Goal: Task Accomplishment & Management: Manage account settings

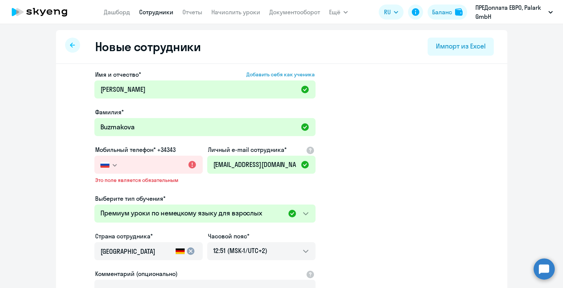
select select "german_adult_not_native_speaker_premium"
select select "2"
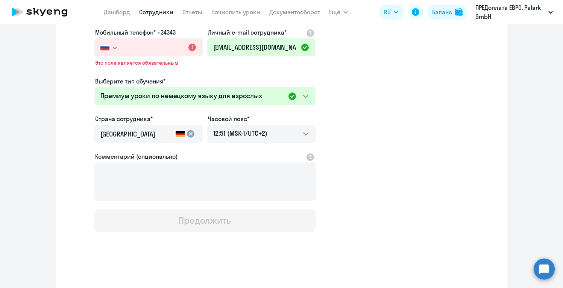
click at [158, 49] on input "text" at bounding box center [162, 47] width 80 height 18
type input "[PHONE_NUMBER]"
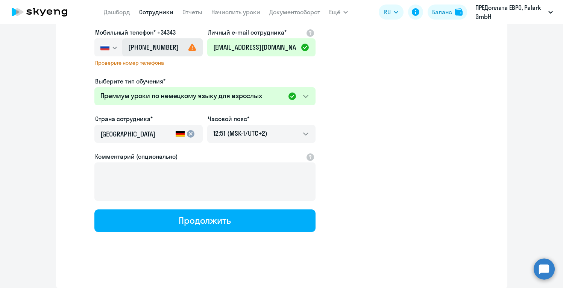
click at [182, 50] on input "[PHONE_NUMBER]" at bounding box center [162, 47] width 80 height 18
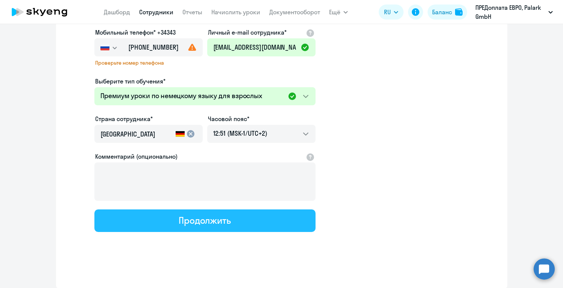
click at [195, 227] on button "Продолжить" at bounding box center [204, 220] width 221 height 23
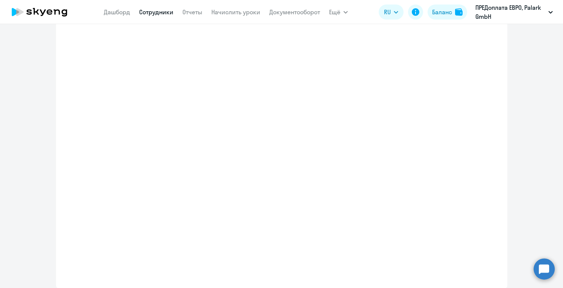
select select "german_adult_not_native_speaker_premium"
select select "2"
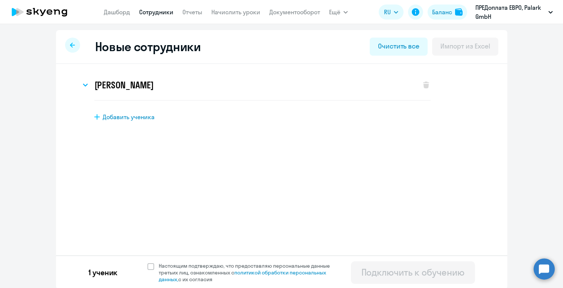
click at [115, 119] on span "Добавить ученика" at bounding box center [129, 117] width 52 height 8
select select "english_adult_not_native_speaker"
select select "2"
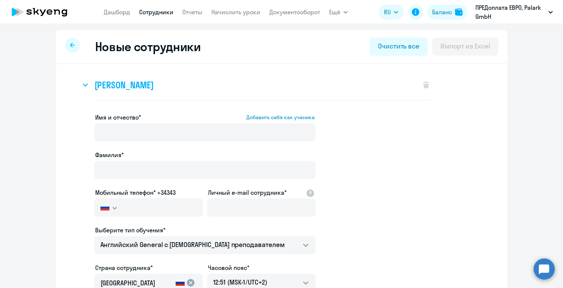
click at [83, 86] on svg-icon at bounding box center [85, 84] width 9 height 9
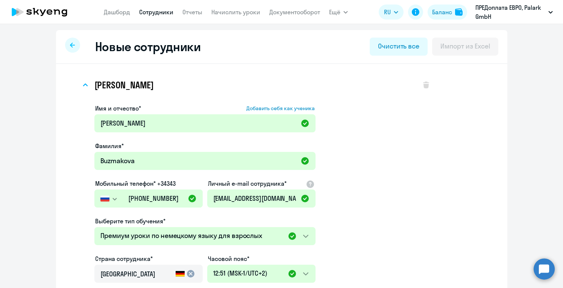
click at [344, 112] on app-new-student-form "Имя и отчество* Добавить себя как ученика [PERSON_NAME]* [PERSON_NAME] Мобильны…" at bounding box center [262, 246] width 336 height 284
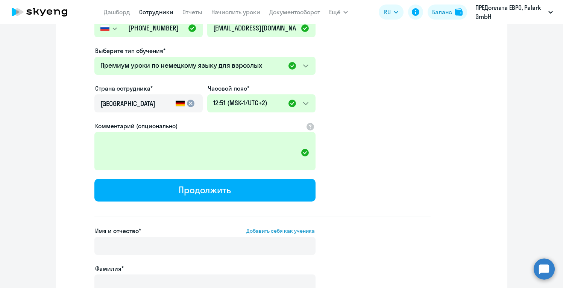
scroll to position [165, 0]
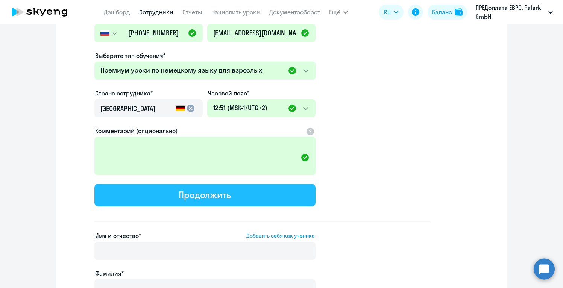
click at [240, 191] on button "Продолжить" at bounding box center [204, 195] width 221 height 23
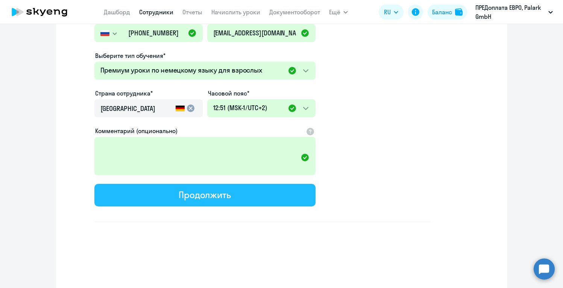
scroll to position [0, 0]
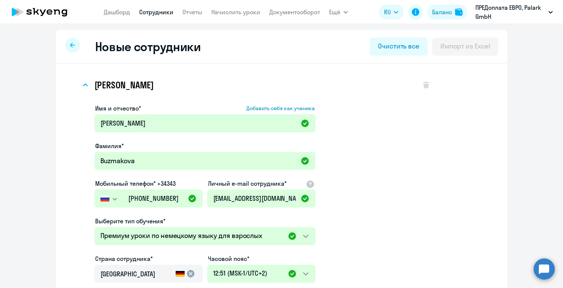
select select "german_adult_not_native_speaker_premium"
select select "2"
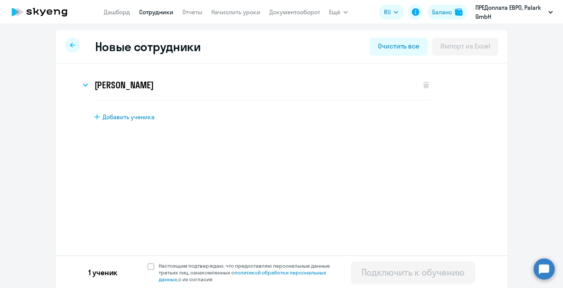
click at [165, 12] on link "Сотрудники" at bounding box center [156, 12] width 34 height 8
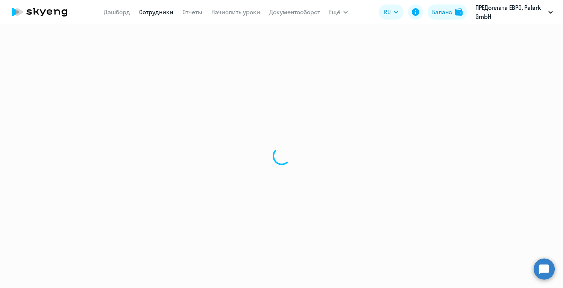
select select "30"
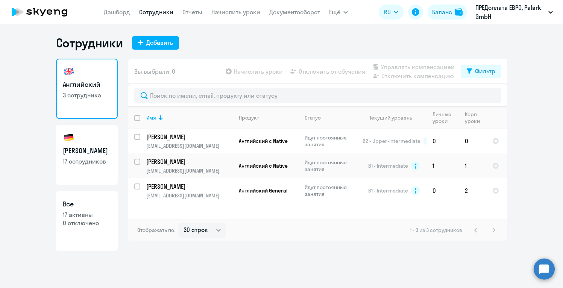
click at [85, 150] on h3 "[PERSON_NAME]" at bounding box center [87, 151] width 48 height 10
select select "30"
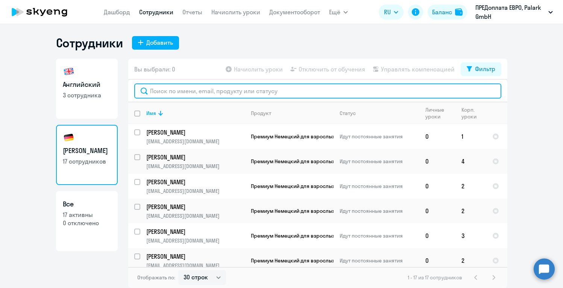
click at [264, 94] on input "text" at bounding box center [317, 90] width 367 height 15
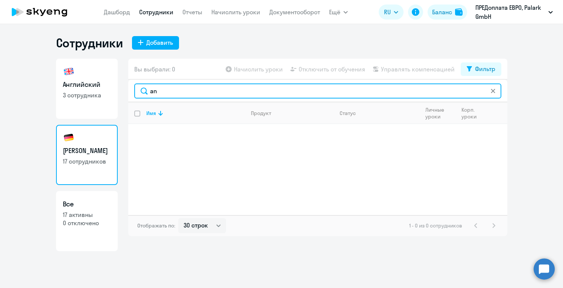
type input "a"
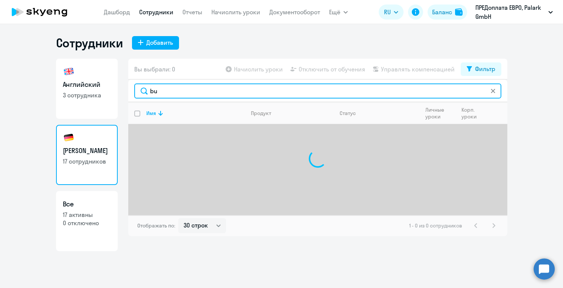
type input "b"
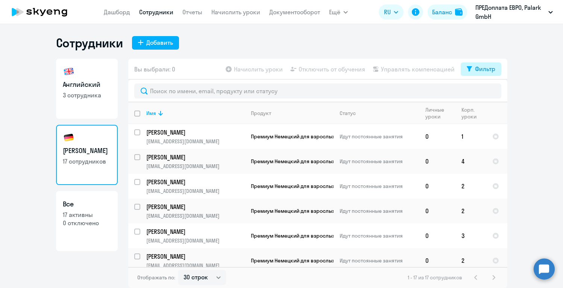
click at [488, 66] on div "Фильтр" at bounding box center [485, 68] width 20 height 9
click at [528, 75] on ng-component "Сотрудники Добавить Английский 3 сотрудника Немецкий 17 сотрудников Все 17 акти…" at bounding box center [281, 161] width 563 height 253
click at [85, 232] on link "Все 17 активны 0 отключено" at bounding box center [87, 221] width 62 height 60
select select "30"
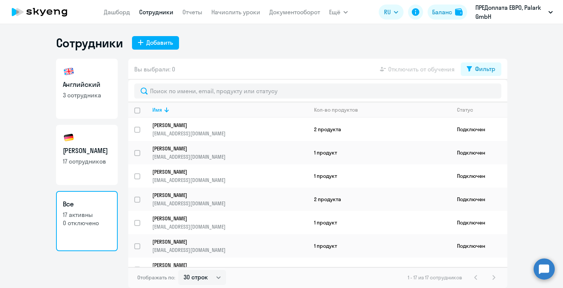
click at [82, 172] on link "Немецкий 17 сотрудников" at bounding box center [87, 155] width 62 height 60
select select "30"
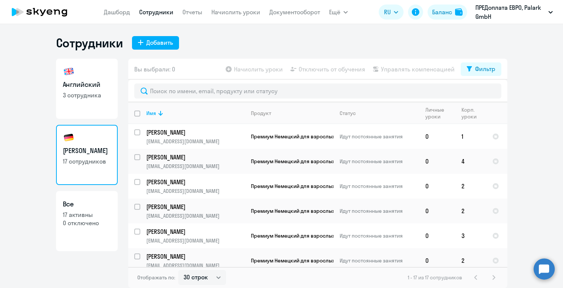
click at [247, 72] on app-table-action-button "Начислить уроки" at bounding box center [253, 69] width 59 height 9
click at [193, 130] on p "[PERSON_NAME]" at bounding box center [195, 132] width 98 height 8
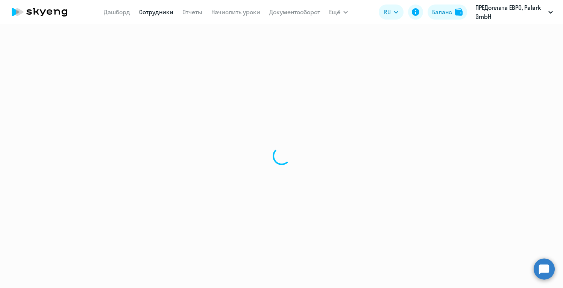
select select "english"
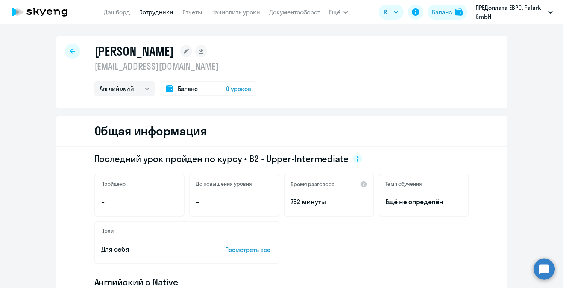
click at [333, 96] on div "[PERSON_NAME] [EMAIL_ADDRESS][DOMAIN_NAME] Английский Немецкий Баланс 0 уроков" at bounding box center [281, 72] width 451 height 72
click at [116, 11] on link "Дашборд" at bounding box center [117, 12] width 26 height 8
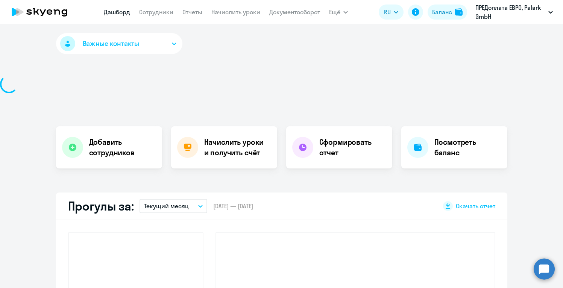
select select "30"
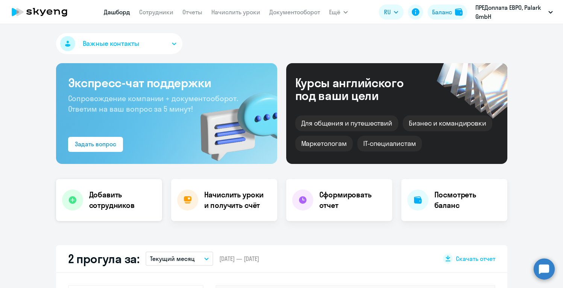
click at [109, 203] on h4 "Добавить сотрудников" at bounding box center [122, 199] width 67 height 21
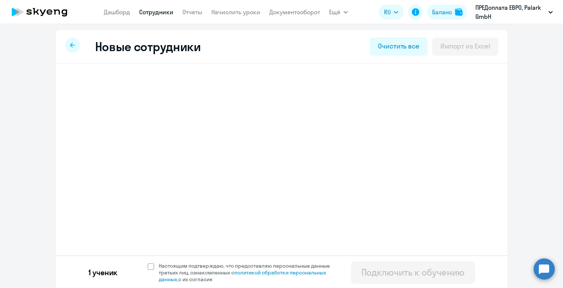
select select "german_adult_not_native_speaker_premium"
select select "2"
click at [122, 85] on h3 "[PERSON_NAME]" at bounding box center [123, 85] width 59 height 12
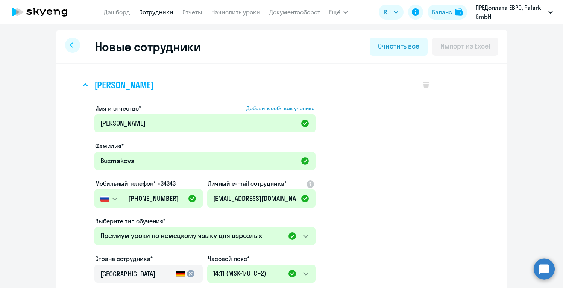
click at [365, 95] on div "[PERSON_NAME]" at bounding box center [247, 85] width 332 height 30
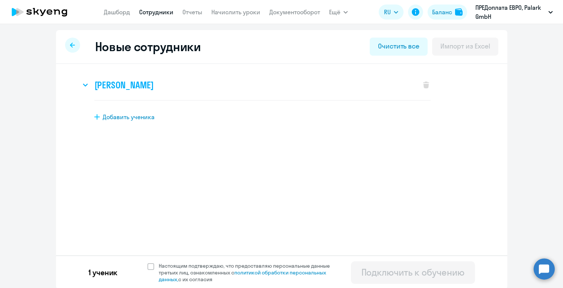
click at [153, 89] on h3 "[PERSON_NAME]" at bounding box center [123, 85] width 59 height 12
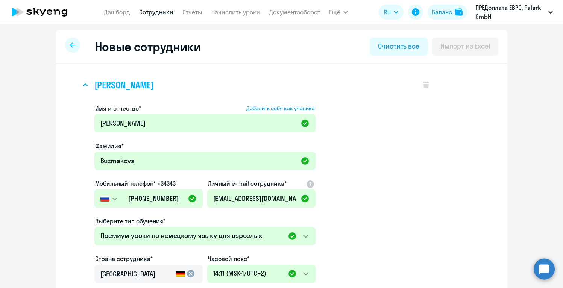
click at [153, 89] on h3 "[PERSON_NAME]" at bounding box center [123, 85] width 59 height 12
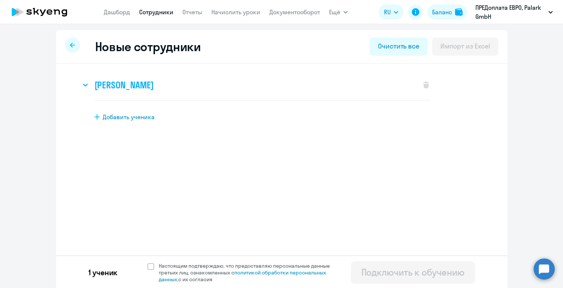
click at [129, 82] on h3 "[PERSON_NAME]" at bounding box center [123, 85] width 59 height 12
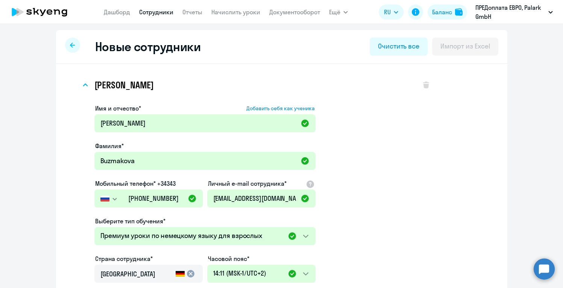
click at [395, 153] on app-new-student-form "Имя и отчество* Добавить себя как ученика [PERSON_NAME]* [PERSON_NAME] Мобильны…" at bounding box center [262, 246] width 336 height 284
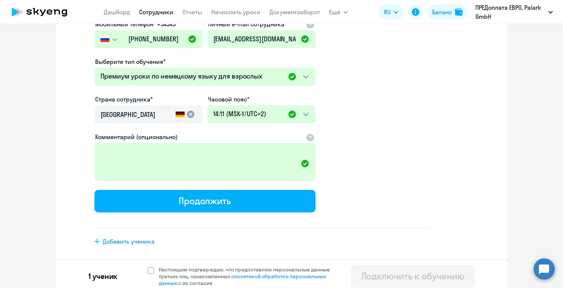
scroll to position [164, 0]
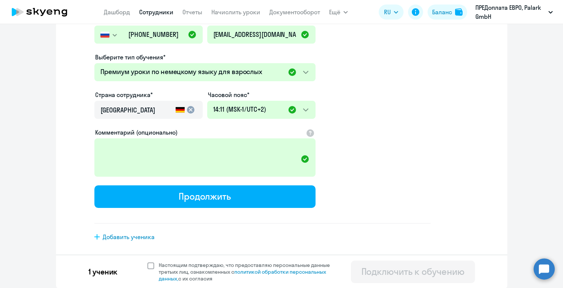
click at [152, 265] on span at bounding box center [150, 265] width 7 height 7
click at [147, 262] on input "Настоящим подтверждаю, что предоставляю персональные данные третьих лиц, ознако…" at bounding box center [147, 261] width 0 height 0
checkbox input "true"
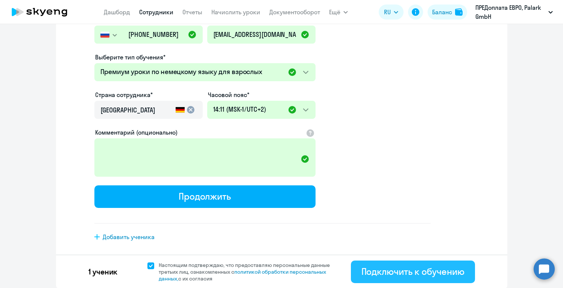
click at [420, 270] on div "Подключить к обучению" at bounding box center [412, 271] width 103 height 12
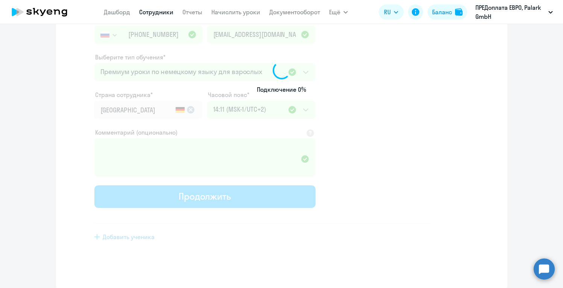
scroll to position [106, 0]
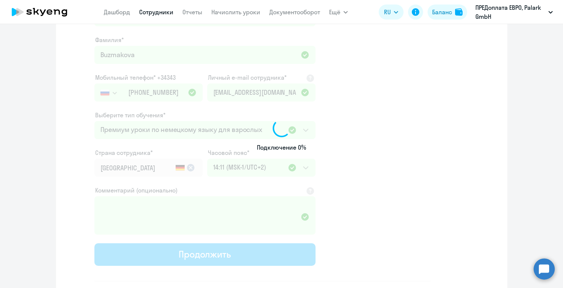
select select "english_adult_not_native_speaker"
select select "2"
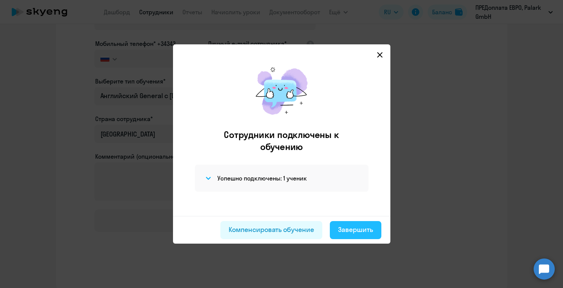
click at [349, 229] on div "Завершить" at bounding box center [355, 230] width 35 height 10
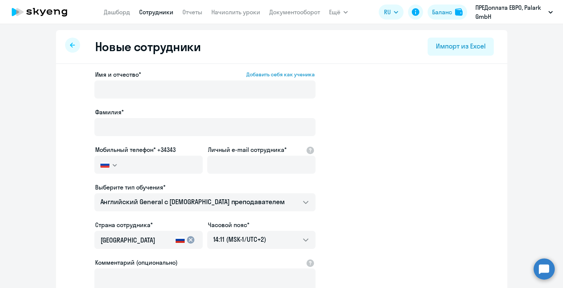
select select "30"
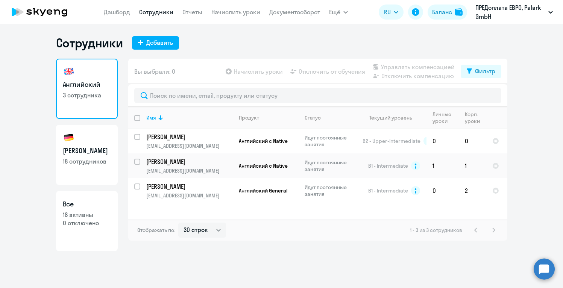
click at [88, 138] on link "Немецкий 18 сотрудников" at bounding box center [87, 155] width 62 height 60
select select "30"
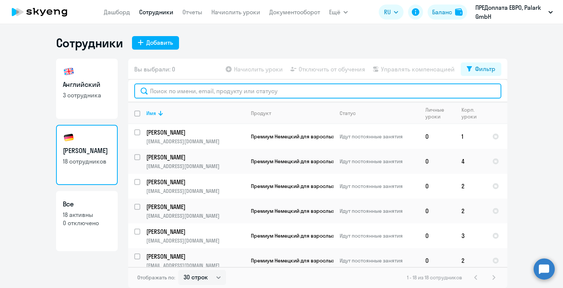
click at [184, 94] on input "text" at bounding box center [317, 90] width 367 height 15
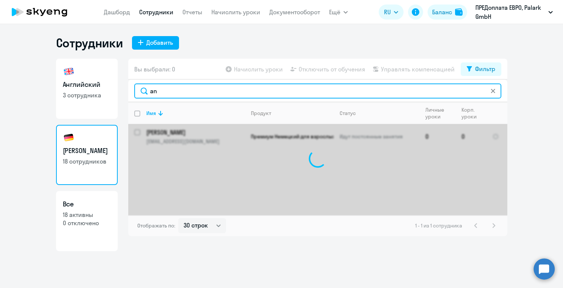
type input "a"
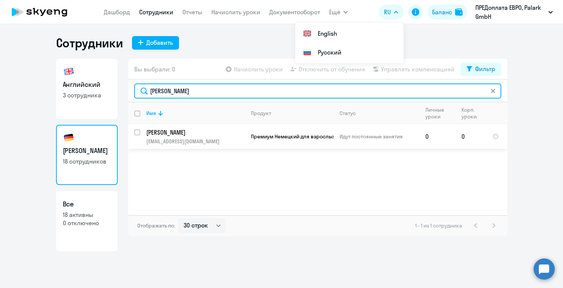
type input "[PERSON_NAME]"
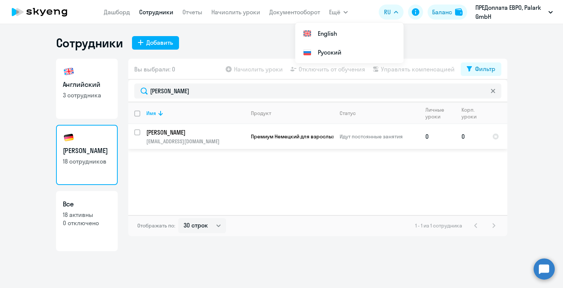
drag, startPoint x: 144, startPoint y: 144, endPoint x: 228, endPoint y: 142, distance: 84.2
click at [228, 142] on td "Buzmakova [PERSON_NAME] [EMAIL_ADDRESS][DOMAIN_NAME]" at bounding box center [192, 136] width 105 height 25
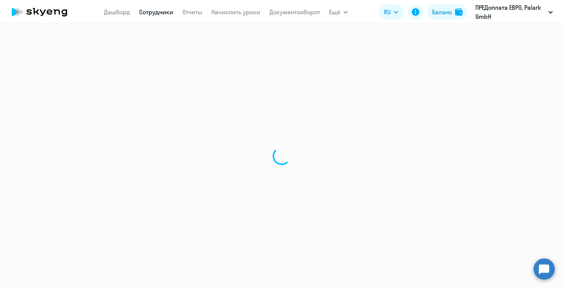
select select "german"
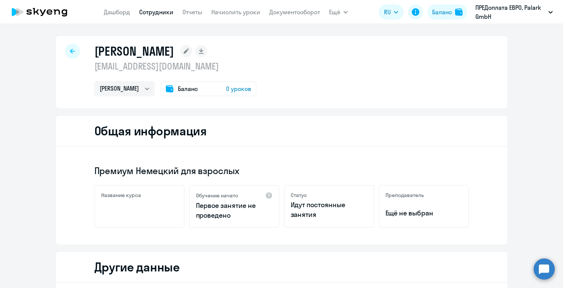
click at [396, 115] on div "[PERSON_NAME] [EMAIL_ADDRESS][DOMAIN_NAME] [PERSON_NAME] Баланс 0 уроков Общая …" at bounding box center [281, 253] width 451 height 435
click at [107, 87] on select "[PERSON_NAME]" at bounding box center [124, 88] width 60 height 15
click at [188, 89] on div "Баланс 0 уроков" at bounding box center [209, 88] width 96 height 15
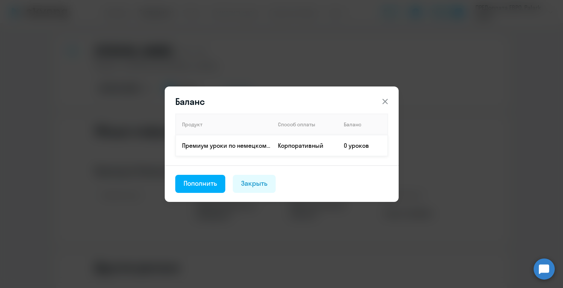
click at [213, 147] on p "Премиум уроки по немецкому языку для взрослых" at bounding box center [226, 145] width 89 height 8
click at [201, 185] on div "Пополнить" at bounding box center [200, 184] width 34 height 10
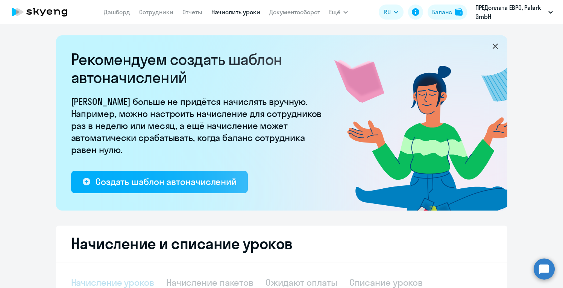
select select "10"
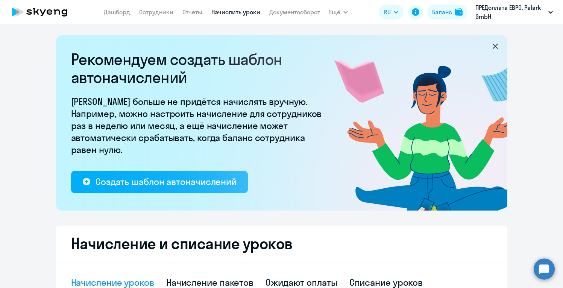
click at [526, 133] on ng-component "Рекомендуем создать шаблон автоначислений Уроки больше не придётся начислять вр…" at bounding box center [281, 272] width 563 height 474
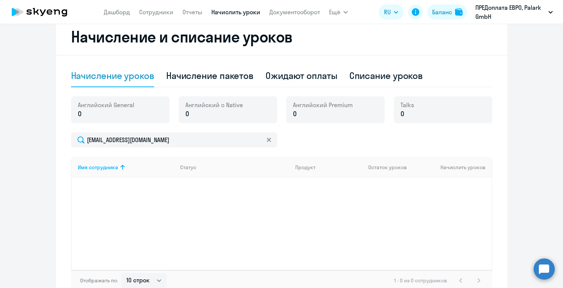
scroll to position [192, 0]
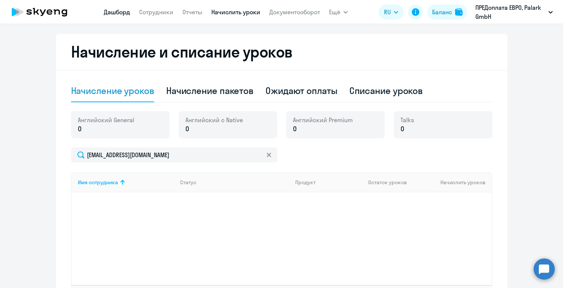
click at [119, 12] on link "Дашборд" at bounding box center [117, 12] width 26 height 8
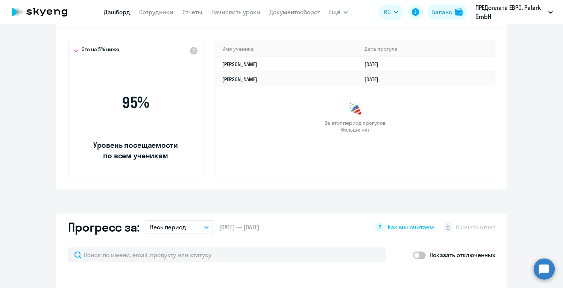
select select "30"
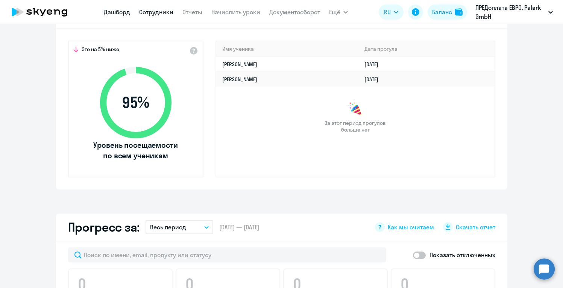
click at [148, 9] on link "Сотрудники" at bounding box center [156, 12] width 34 height 8
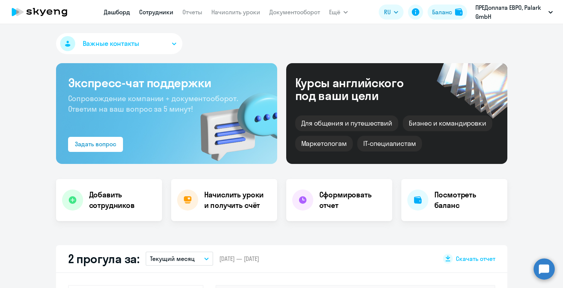
select select "30"
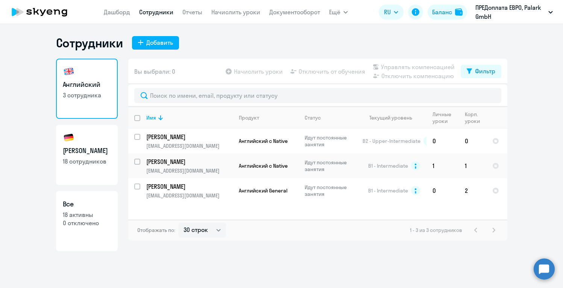
click at [89, 147] on h3 "[PERSON_NAME]" at bounding box center [87, 151] width 48 height 10
select select "30"
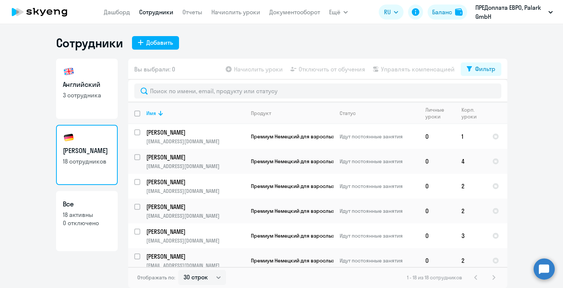
click at [531, 214] on ng-component "Сотрудники Добавить Английский 3 сотрудника Немецкий 18 сотрудников Все 18 акти…" at bounding box center [281, 161] width 563 height 253
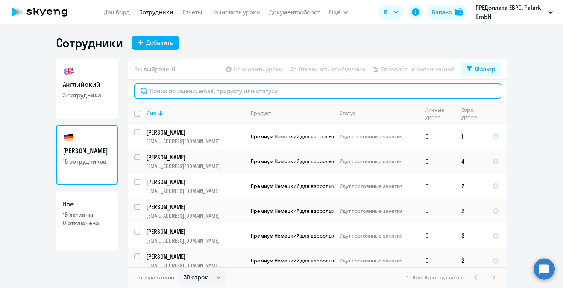
click at [367, 96] on input "text" at bounding box center [317, 90] width 367 height 15
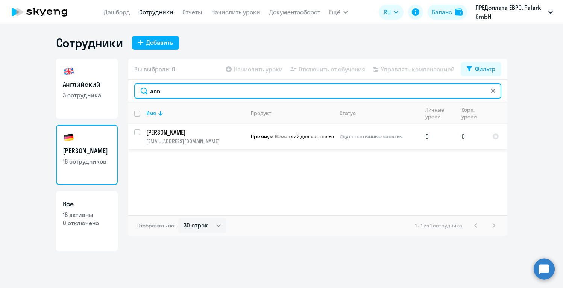
type input "ann"
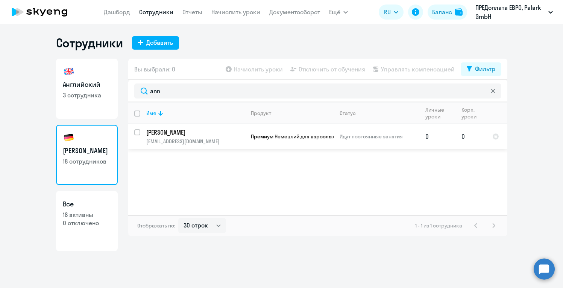
click at [138, 131] on input "select row 42747236" at bounding box center [141, 136] width 15 height 15
checkbox input "true"
click at [251, 69] on span "Начислить уроки" at bounding box center [258, 69] width 49 height 9
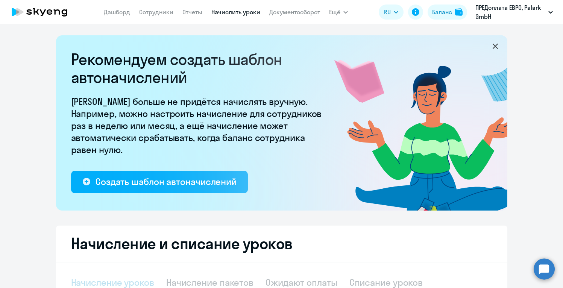
select select "10"
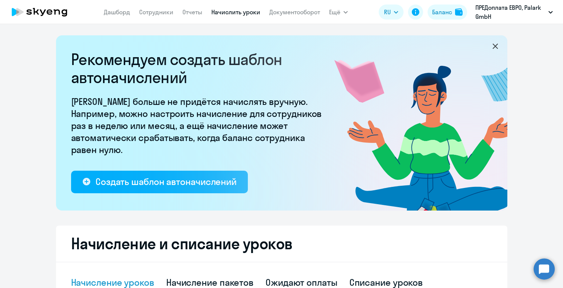
click at [494, 48] on icon at bounding box center [495, 46] width 9 height 9
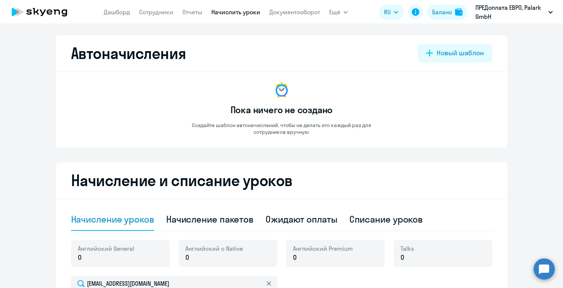
click at [503, 86] on div "Автоначисления Новый шаблон Пока ничего не создано Создайте шаблон автоначислен…" at bounding box center [281, 91] width 451 height 112
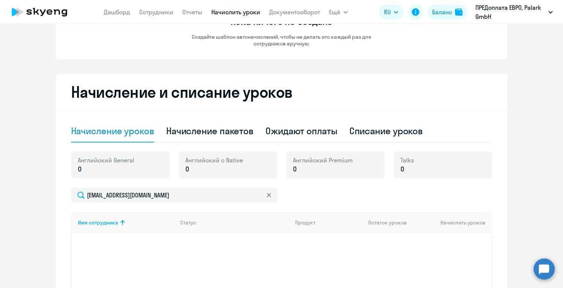
scroll to position [68, 0]
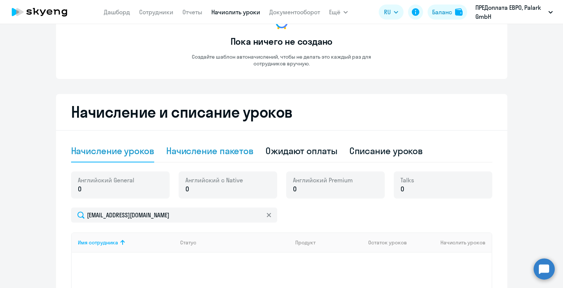
click at [203, 154] on div "Начисление пакетов" at bounding box center [209, 151] width 87 height 12
select select "10"
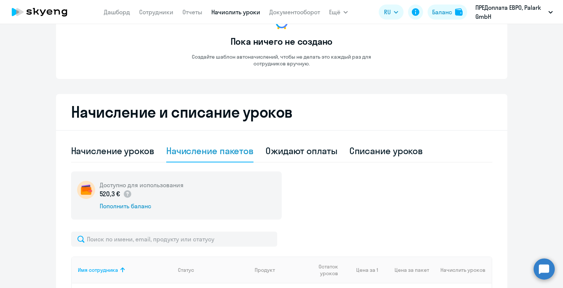
click at [315, 204] on div "Доступно для использования 520,3 € Пополнить баланс" at bounding box center [281, 195] width 421 height 48
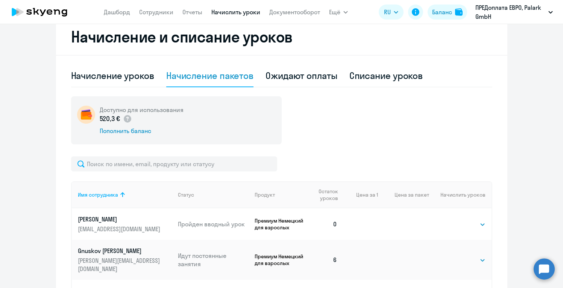
scroll to position [159, 0]
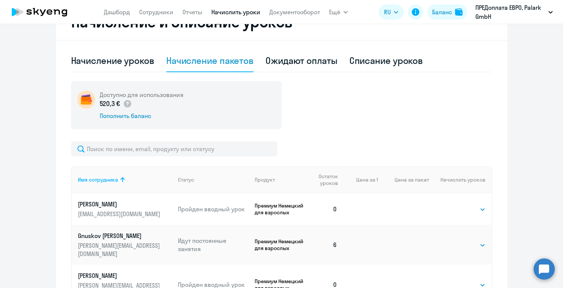
click at [297, 208] on p "Премиум Немецкий для взрослых" at bounding box center [279, 209] width 51 height 14
drag, startPoint x: 341, startPoint y: 208, endPoint x: 336, endPoint y: 208, distance: 4.5
click at [340, 208] on td "0" at bounding box center [324, 209] width 38 height 32
click at [336, 208] on td "0" at bounding box center [324, 209] width 38 height 32
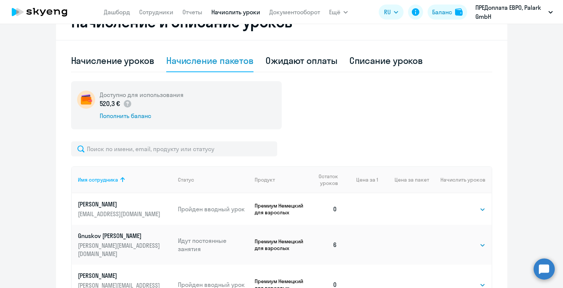
click at [336, 208] on td "0" at bounding box center [324, 209] width 38 height 32
click at [375, 63] on div "Списание уроков" at bounding box center [386, 61] width 74 height 12
select select "10"
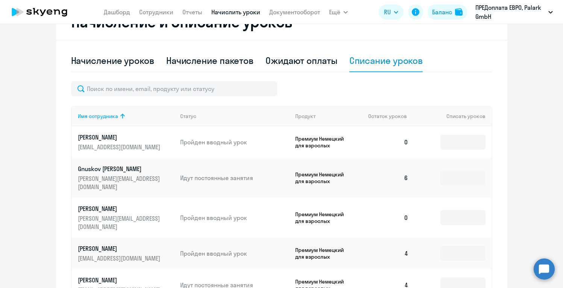
click at [398, 141] on td "0" at bounding box center [388, 142] width 53 height 32
click at [403, 144] on td "0" at bounding box center [388, 142] width 53 height 32
click at [348, 43] on div "Начисление и списание уроков Начисление уроков Начисление пакетов Ожидают оплат…" at bounding box center [281, 243] width 451 height 478
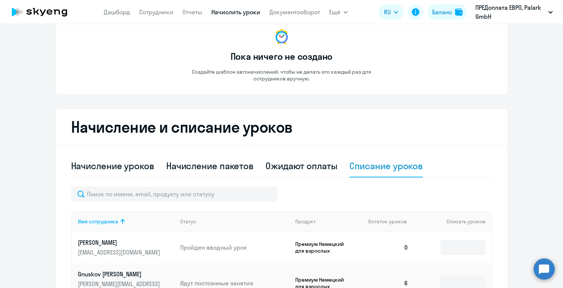
scroll to position [38, 0]
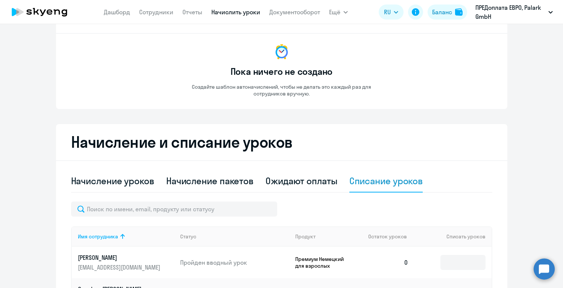
click at [244, 11] on link "Начислить уроки" at bounding box center [235, 12] width 49 height 8
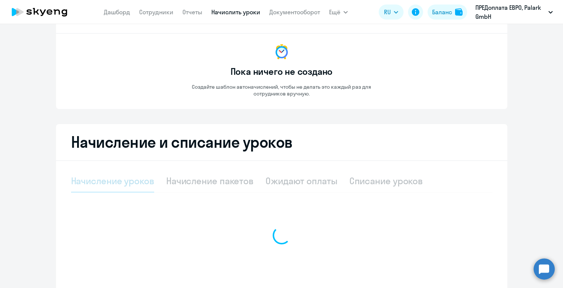
select select "10"
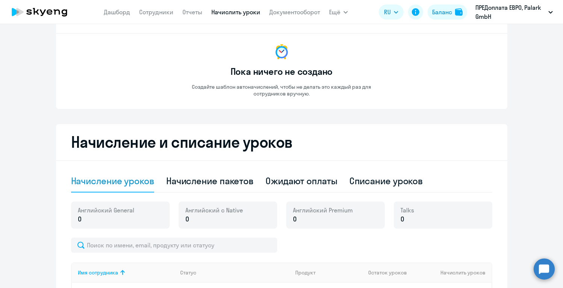
click at [338, 133] on h2 "Начисление и списание уроков" at bounding box center [281, 142] width 421 height 18
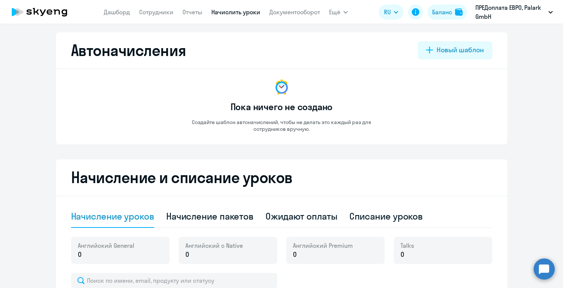
scroll to position [0, 0]
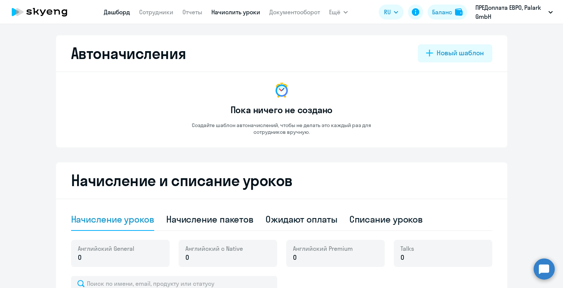
click at [113, 13] on link "Дашборд" at bounding box center [117, 12] width 26 height 8
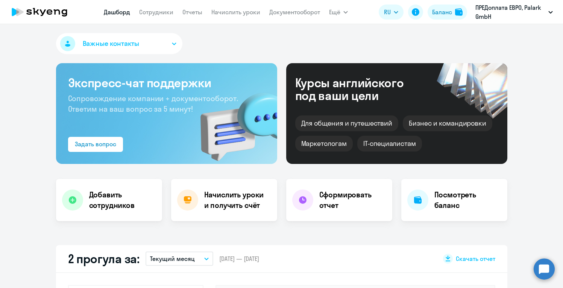
select select "30"
click at [240, 63] on div "Экспресс-чат поддержки Сопровождение компании + документооборот. Ответим на ваш…" at bounding box center [166, 113] width 221 height 101
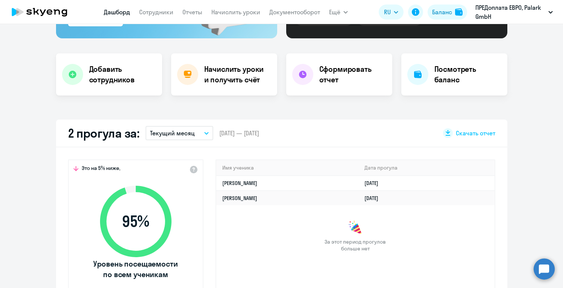
scroll to position [120, 0]
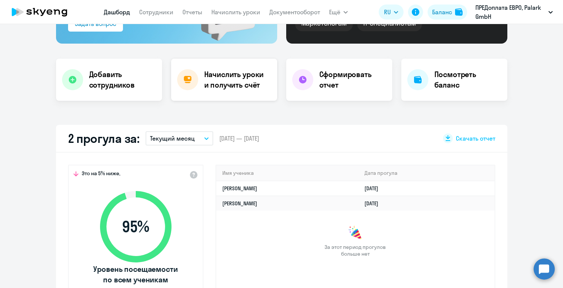
click at [242, 75] on h4 "Начислить уроки и получить счёт" at bounding box center [236, 79] width 65 height 21
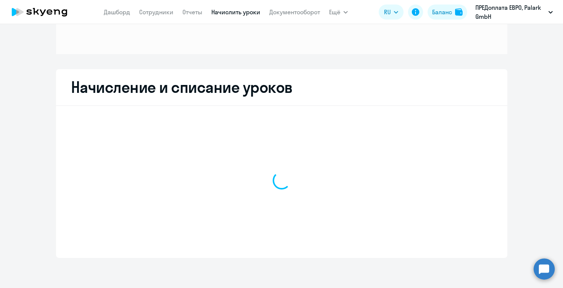
scroll to position [89, 0]
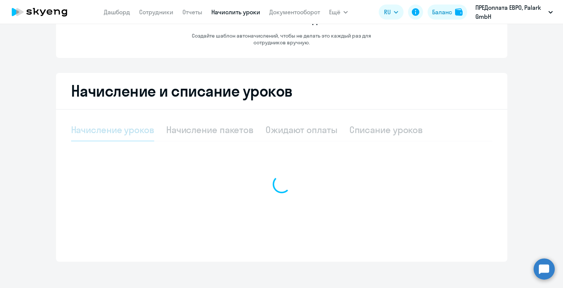
select select "10"
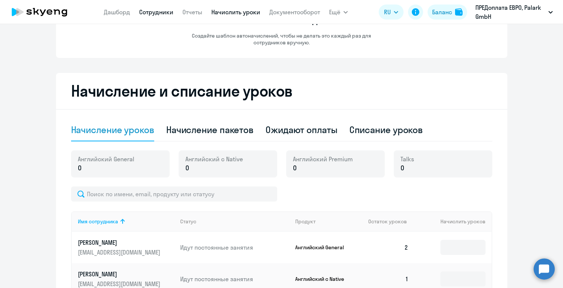
click at [152, 12] on link "Сотрудники" at bounding box center [156, 12] width 34 height 8
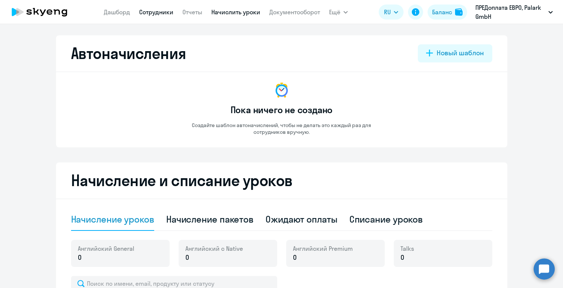
select select "30"
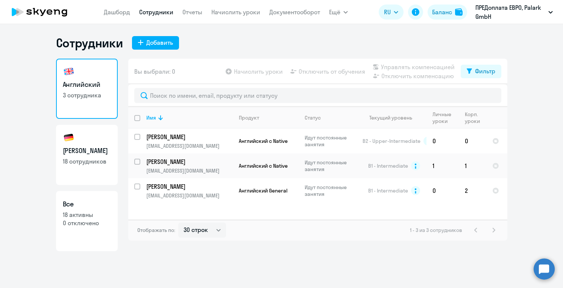
click at [108, 145] on link "Немецкий 18 сотрудников" at bounding box center [87, 155] width 62 height 60
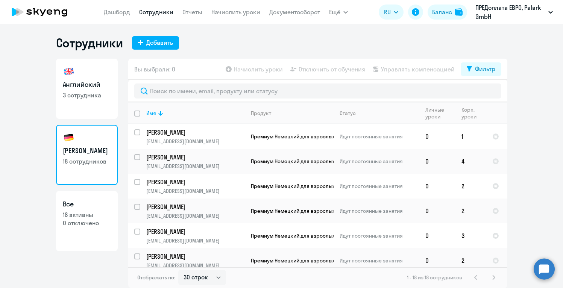
click at [538, 136] on ng-component "Сотрудники Добавить Английский 3 сотрудника Немецкий 18 сотрудников Все 18 акти…" at bounding box center [281, 161] width 563 height 253
click at [530, 96] on ng-component "Сотрудники Добавить Английский 3 сотрудника Немецкий 18 сотрудников Все 18 акти…" at bounding box center [281, 161] width 563 height 253
click at [479, 68] on div "Фильтр" at bounding box center [485, 68] width 20 height 9
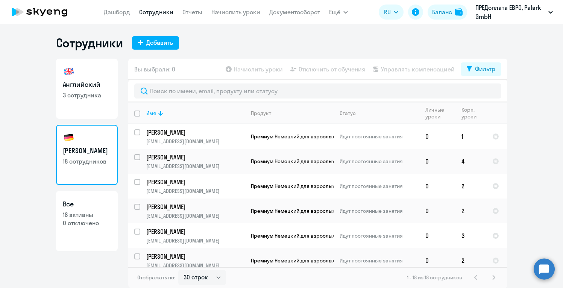
click at [537, 159] on ng-component "Сотрудники Добавить Английский 3 сотрудника Немецкий 18 сотрудников Все 18 акти…" at bounding box center [281, 161] width 563 height 253
click at [539, 168] on ng-component "Сотрудники Добавить Английский 3 сотрудника Немецкий 18 сотрудников Все 18 акти…" at bounding box center [281, 161] width 563 height 253
click at [494, 278] on div "1 - 18 из 18 сотрудников" at bounding box center [452, 277] width 91 height 9
click at [214, 274] on select "30 строк 50 строк 100 строк" at bounding box center [202, 277] width 48 height 15
select select "50"
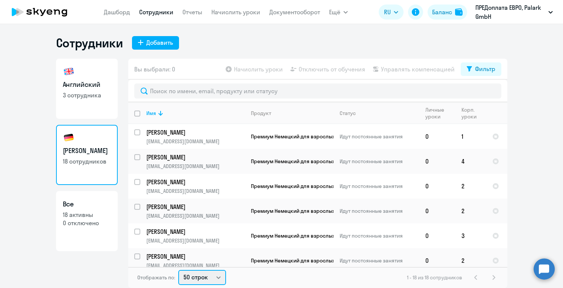
click at [178, 270] on select "30 строк 50 строк 100 строк" at bounding box center [202, 277] width 48 height 15
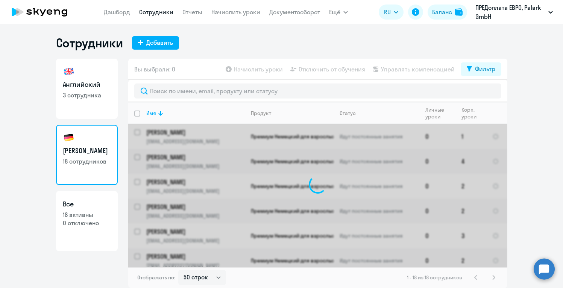
click at [119, 259] on div "Английский 3 сотрудника Немецкий 18 сотрудников Все 18 активны 0 отключено Вы в…" at bounding box center [281, 173] width 451 height 229
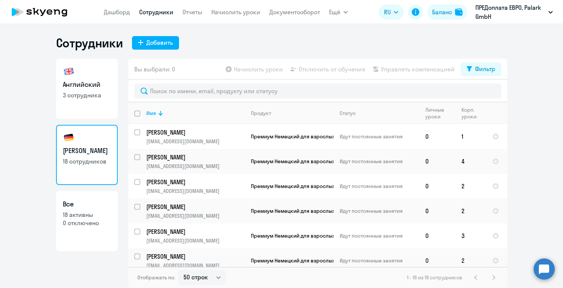
drag, startPoint x: 119, startPoint y: 258, endPoint x: 158, endPoint y: 253, distance: 39.0
click at [141, 253] on div "Английский 3 сотрудника Немецкий 18 сотрудников Все 18 активны 0 отключено Вы в…" at bounding box center [281, 173] width 451 height 229
click at [212, 245] on td "[PERSON_NAME] [EMAIL_ADDRESS][DOMAIN_NAME]" at bounding box center [192, 235] width 105 height 25
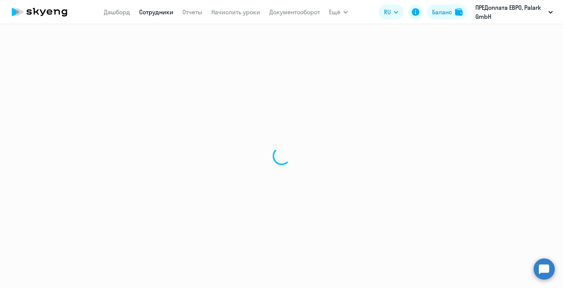
select select "german"
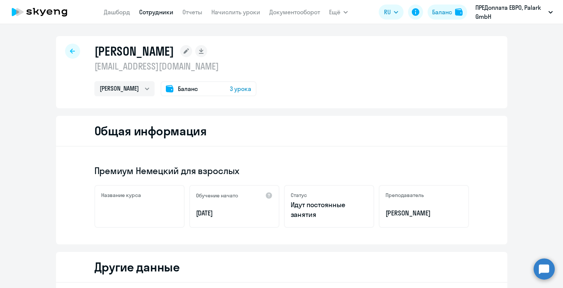
click at [71, 50] on icon at bounding box center [72, 50] width 5 height 5
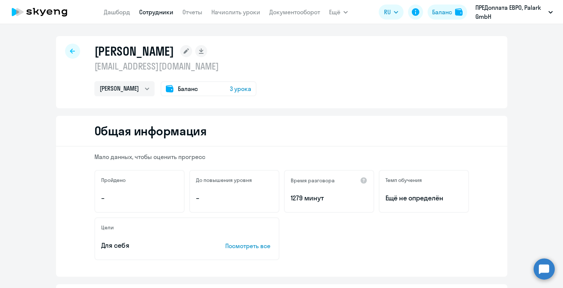
click at [71, 50] on icon at bounding box center [72, 50] width 5 height 5
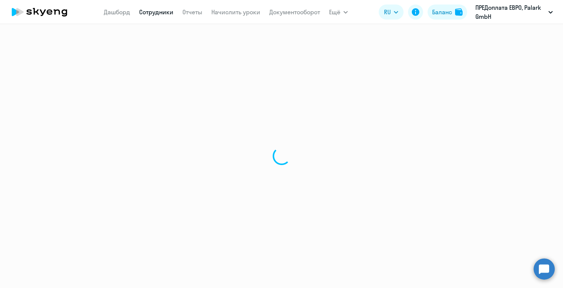
select select "30"
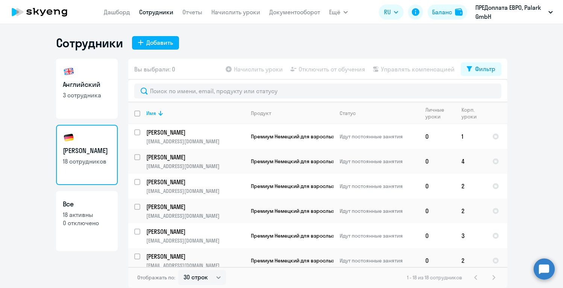
drag, startPoint x: 520, startPoint y: 212, endPoint x: 523, endPoint y: 191, distance: 21.7
click at [523, 191] on ng-component "Сотрудники Добавить Английский 3 сотрудника Немецкий 18 сотрудников Все 18 акти…" at bounding box center [281, 161] width 563 height 253
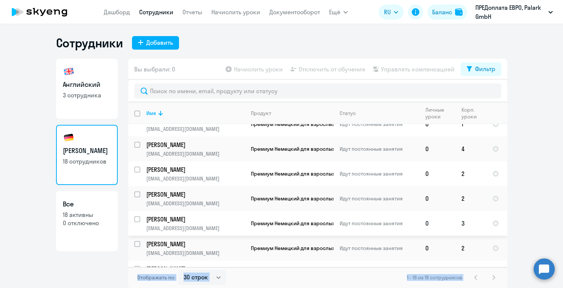
drag, startPoint x: 480, startPoint y: 267, endPoint x: 476, endPoint y: 234, distance: 33.3
click at [476, 234] on div "Вы выбрали: 0 Начислить уроки Отключить от обучения Управлять компенсацией Филь…" at bounding box center [317, 173] width 379 height 229
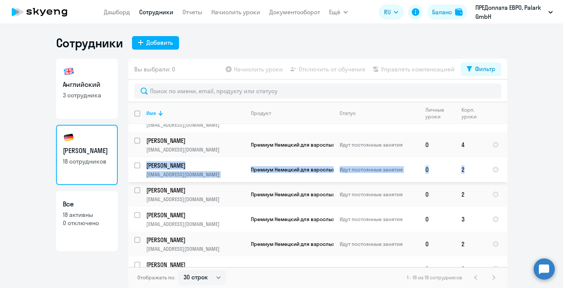
drag, startPoint x: 506, startPoint y: 154, endPoint x: 504, endPoint y: 164, distance: 9.8
click at [506, 157] on td at bounding box center [496, 169] width 21 height 25
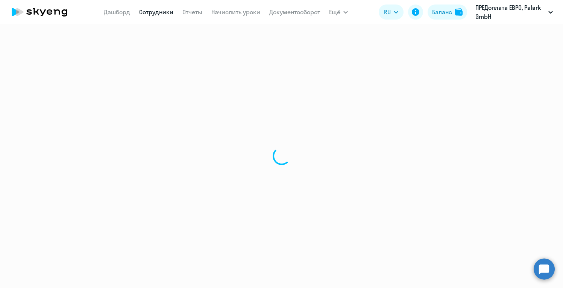
select select "english"
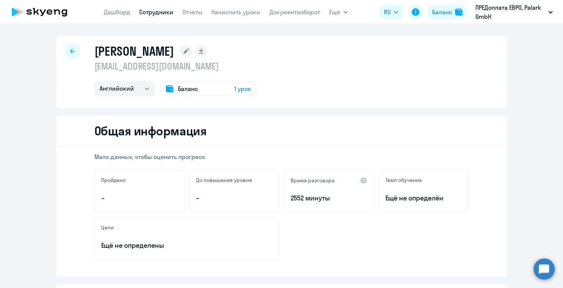
click at [77, 51] on div at bounding box center [72, 51] width 15 height 15
select select "30"
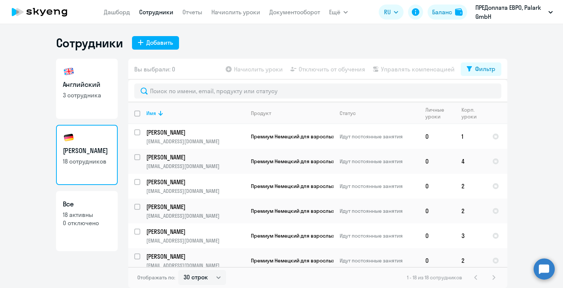
click at [508, 150] on ng-component "Сотрудники Добавить Английский 3 сотрудника Немецкий 18 сотрудников Все 18 акти…" at bounding box center [281, 161] width 563 height 253
click at [503, 116] on icon at bounding box center [500, 113] width 9 height 9
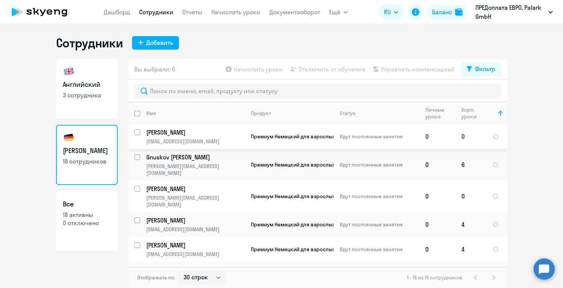
click at [465, 137] on td "0" at bounding box center [470, 136] width 31 height 25
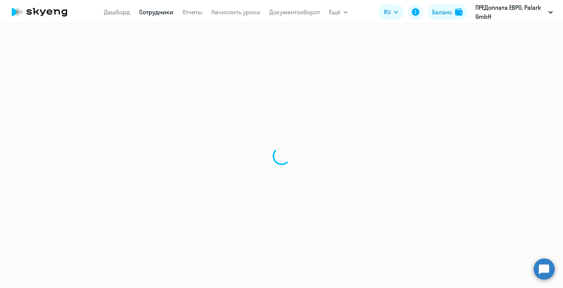
select select "german"
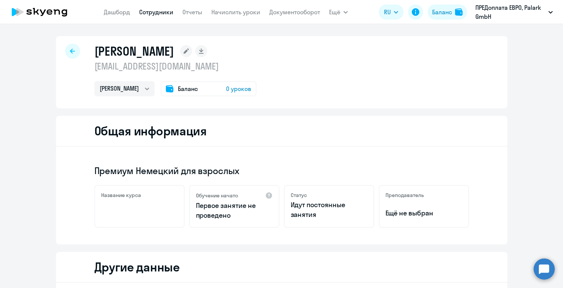
click at [465, 137] on div "Общая информация" at bounding box center [281, 131] width 451 height 31
click at [223, 12] on link "Начислить уроки" at bounding box center [235, 12] width 49 height 8
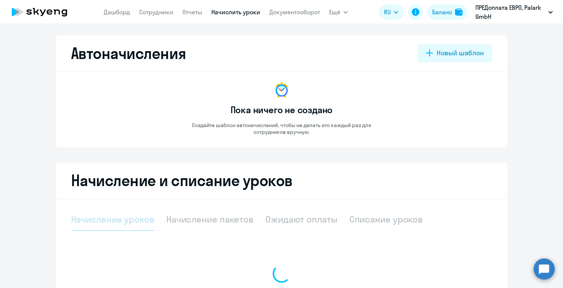
select select "10"
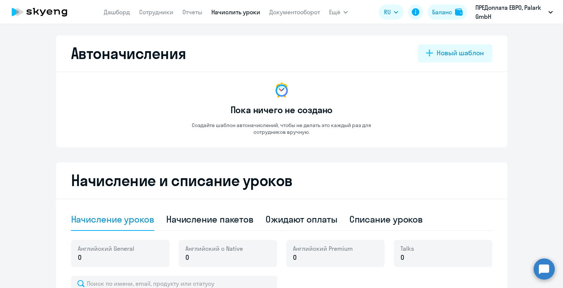
click at [365, 105] on div "Пока ничего не создано Создайте шаблон автоначислений, чтобы не делать это кажд…" at bounding box center [281, 108] width 211 height 54
click at [127, 13] on link "Дашборд" at bounding box center [117, 12] width 26 height 8
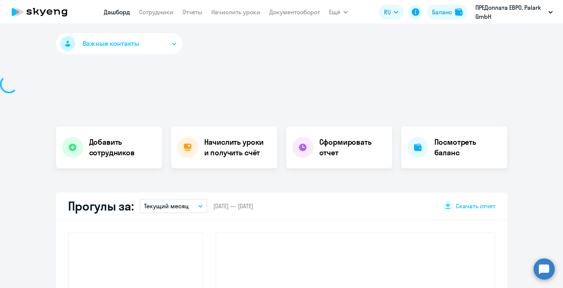
select select "30"
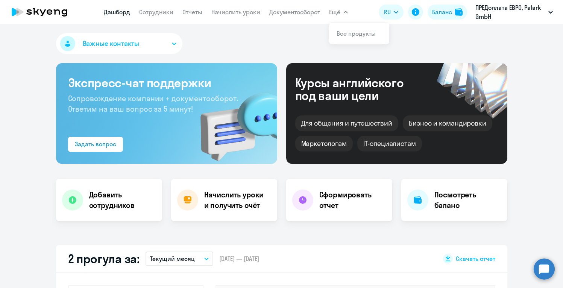
click at [336, 43] on ul "Все продукты" at bounding box center [359, 34] width 60 height 22
click at [350, 40] on div "Важные контакты" at bounding box center [281, 45] width 451 height 24
click at [159, 14] on link "Сотрудники" at bounding box center [156, 12] width 34 height 8
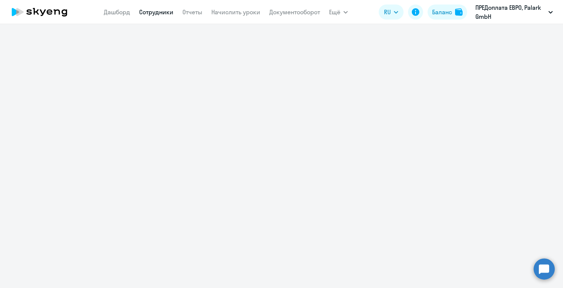
click at [162, 14] on link "Сотрудники" at bounding box center [156, 12] width 34 height 8
click at [114, 11] on link "Дашборд" at bounding box center [117, 12] width 26 height 8
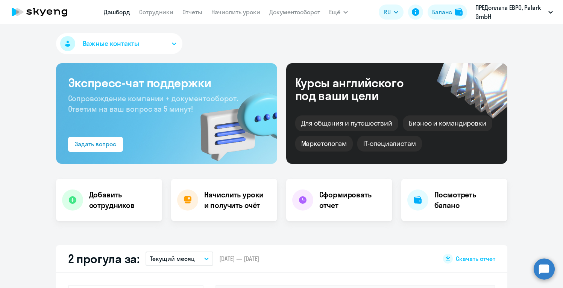
select select "30"
click at [157, 13] on link "Сотрудники" at bounding box center [156, 12] width 34 height 8
select select "30"
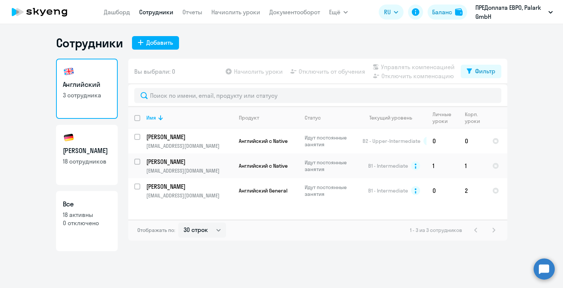
click at [88, 159] on p "18 сотрудников" at bounding box center [87, 161] width 48 height 8
select select "30"
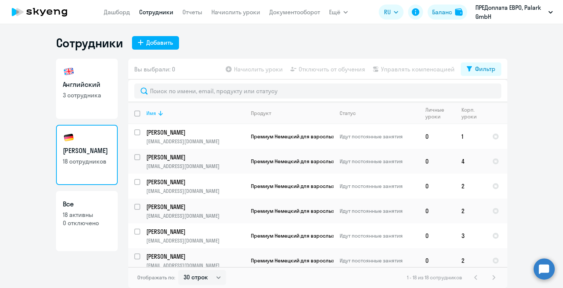
click at [154, 113] on div "Имя" at bounding box center [151, 113] width 10 height 7
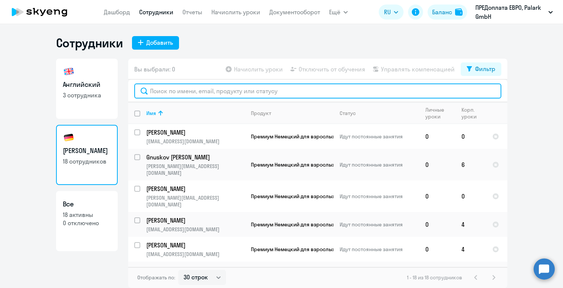
click at [197, 96] on input "text" at bounding box center [317, 90] width 367 height 15
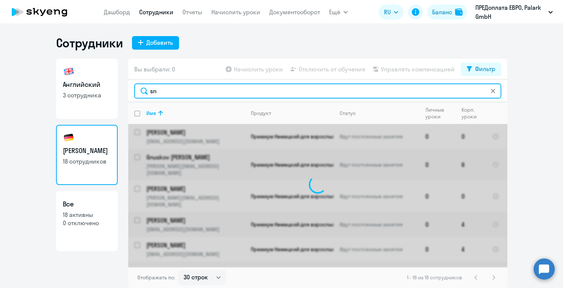
type input "s"
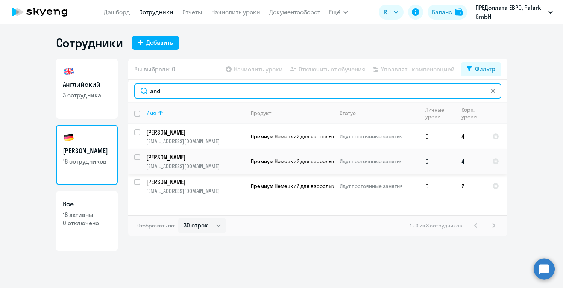
type input "and"
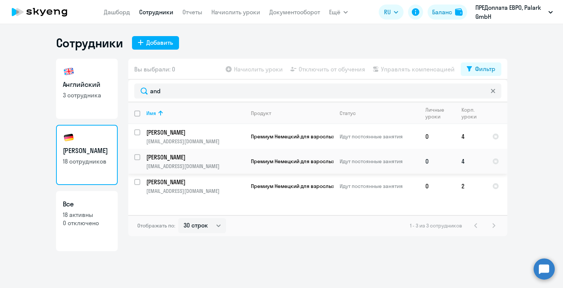
click at [191, 158] on p "[PERSON_NAME]" at bounding box center [195, 157] width 98 height 8
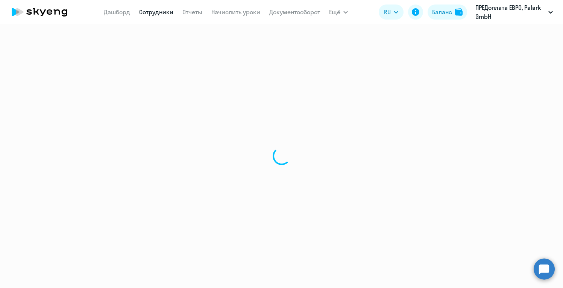
select select "english"
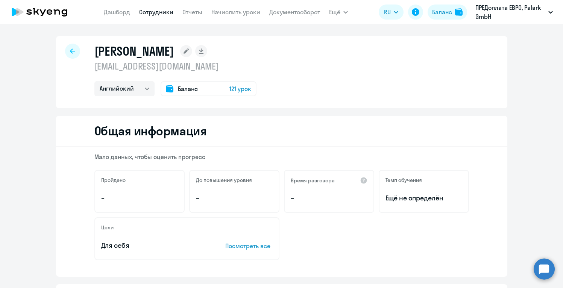
click at [305, 136] on div "Общая информация" at bounding box center [281, 131] width 451 height 31
click at [180, 85] on span "Баланс" at bounding box center [188, 88] width 20 height 9
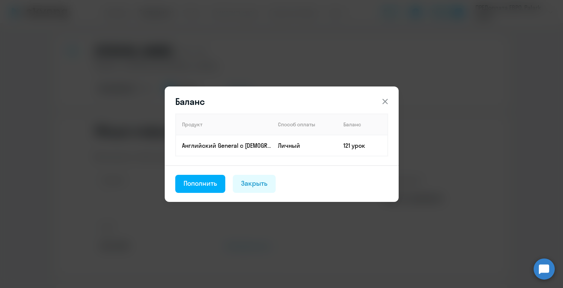
click at [384, 101] on icon at bounding box center [384, 101] width 9 height 9
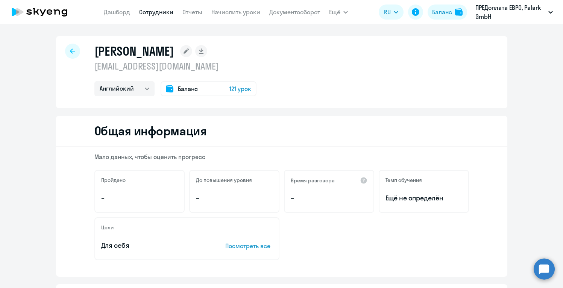
click at [73, 48] on div at bounding box center [72, 51] width 15 height 15
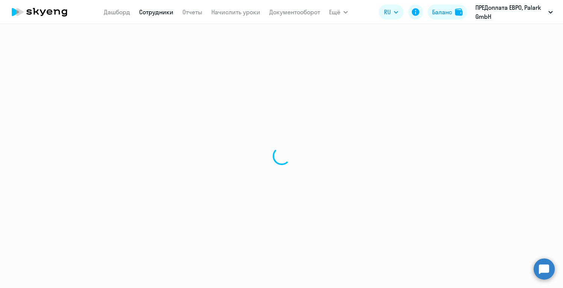
select select "30"
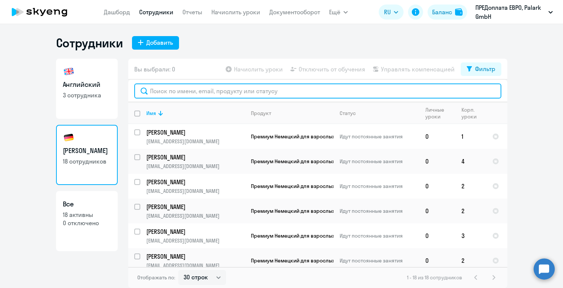
click at [164, 87] on input "text" at bounding box center [317, 90] width 367 height 15
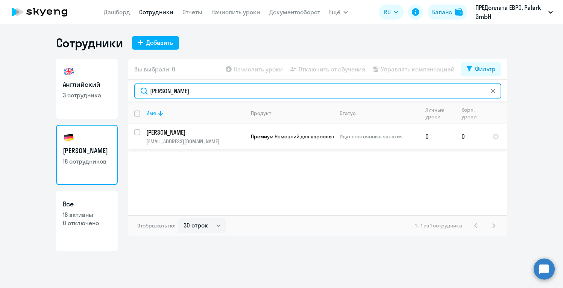
type input "[PERSON_NAME]"
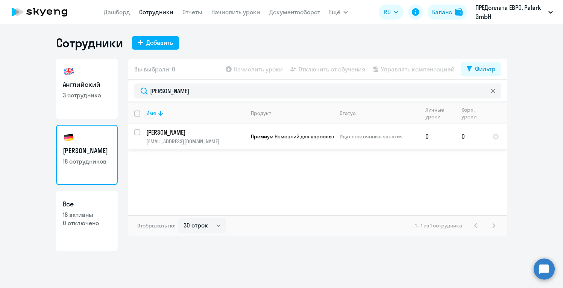
click at [162, 133] on p "[PERSON_NAME]" at bounding box center [195, 132] width 98 height 8
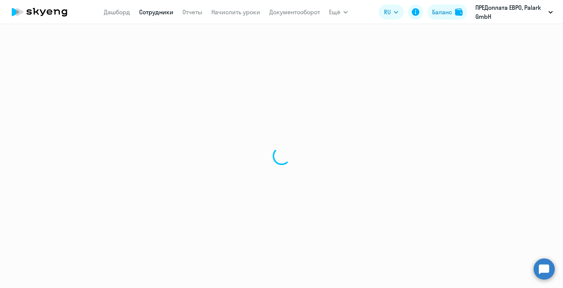
select select "german"
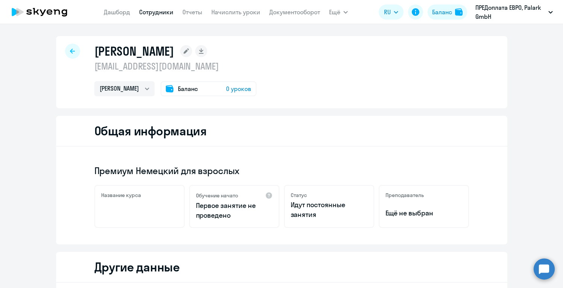
click at [228, 87] on span "0 уроков" at bounding box center [238, 88] width 25 height 9
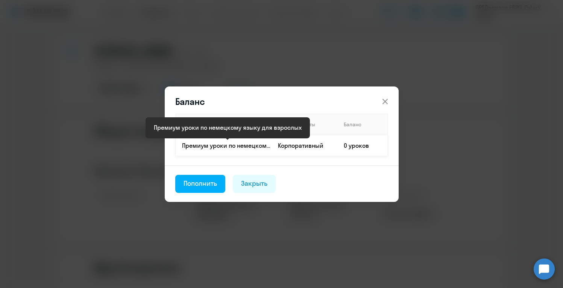
click at [233, 149] on p "Премиум уроки по немецкому языку для взрослых" at bounding box center [226, 145] width 89 height 8
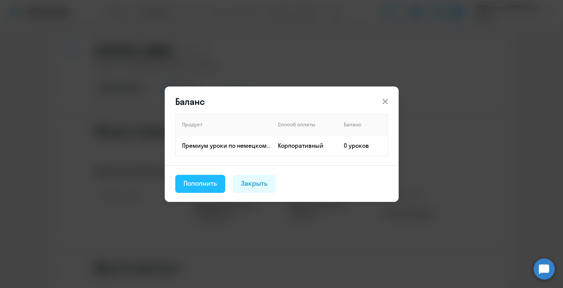
click at [200, 191] on button "Пополнить" at bounding box center [200, 184] width 50 height 18
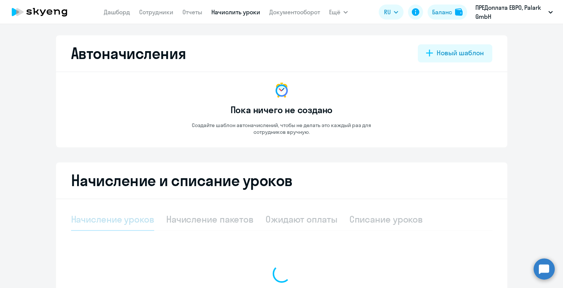
select select "10"
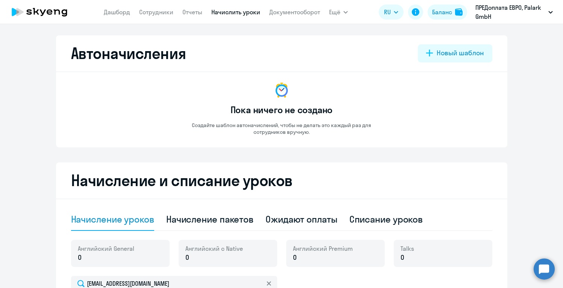
click at [232, 115] on h3 "Пока ничего не создано" at bounding box center [281, 110] width 102 height 12
click at [265, 109] on h3 "Пока ничего не создано" at bounding box center [281, 110] width 102 height 12
click at [431, 48] on button "Новый шаблон" at bounding box center [455, 53] width 74 height 18
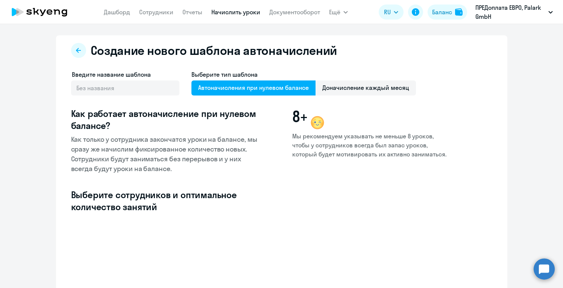
select select "10"
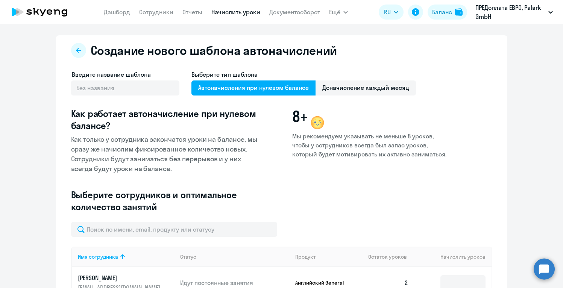
click at [298, 118] on span "8+" at bounding box center [300, 117] width 16 height 18
click at [351, 162] on div "8+ Мы рекомендуем указывать не меньше 8 уроков, чтобы у сотрудников всегда был …" at bounding box center [369, 141] width 155 height 66
click at [76, 49] on icon at bounding box center [79, 50] width 6 height 6
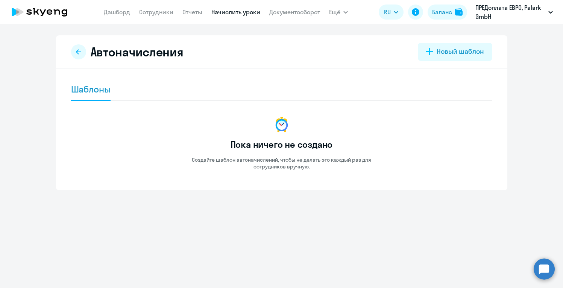
click at [76, 49] on icon at bounding box center [79, 52] width 6 height 6
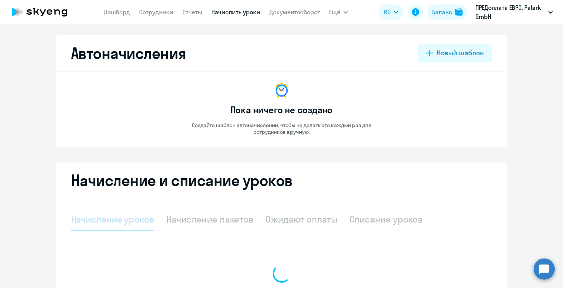
select select "10"
